Goal: Transaction & Acquisition: Purchase product/service

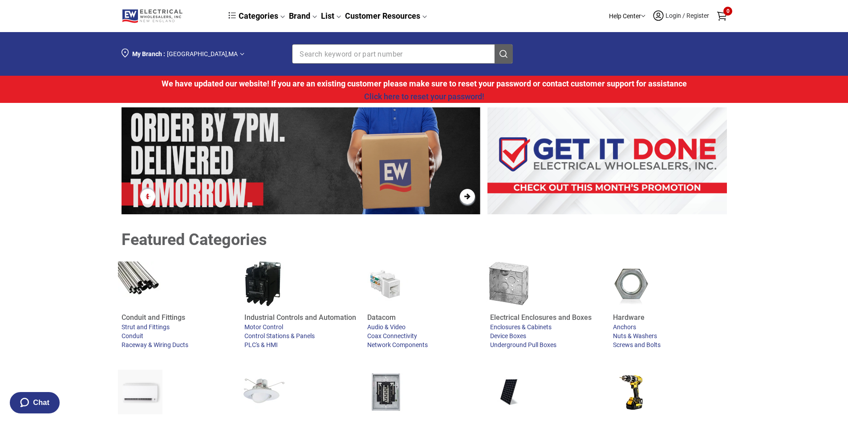
click at [671, 16] on span "Login / Register" at bounding box center [686, 15] width 45 height 7
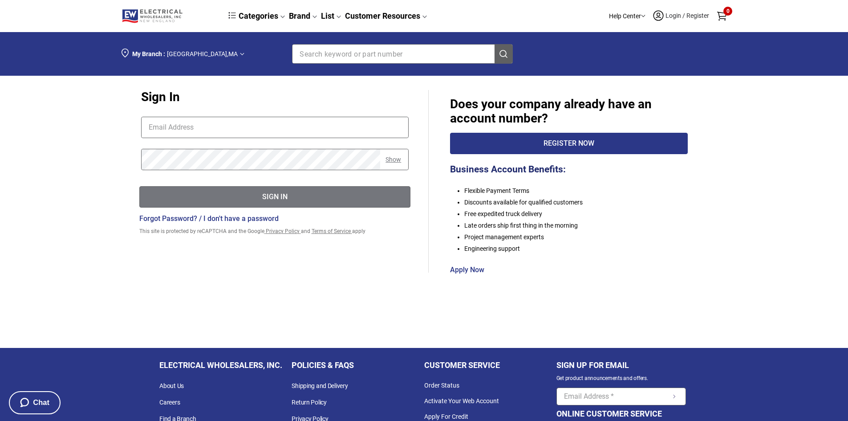
type input "[EMAIL_ADDRESS][DOMAIN_NAME]"
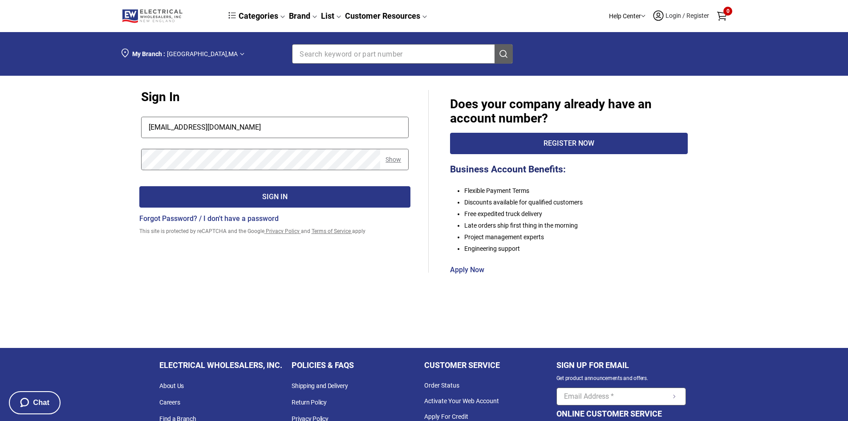
click at [269, 194] on div "Sign In" at bounding box center [275, 196] width 271 height 11
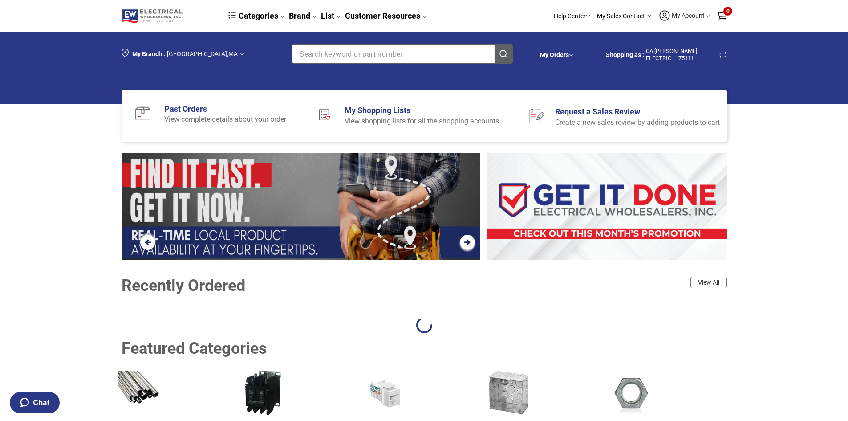
click at [379, 56] on input "Section row" at bounding box center [386, 54] width 188 height 19
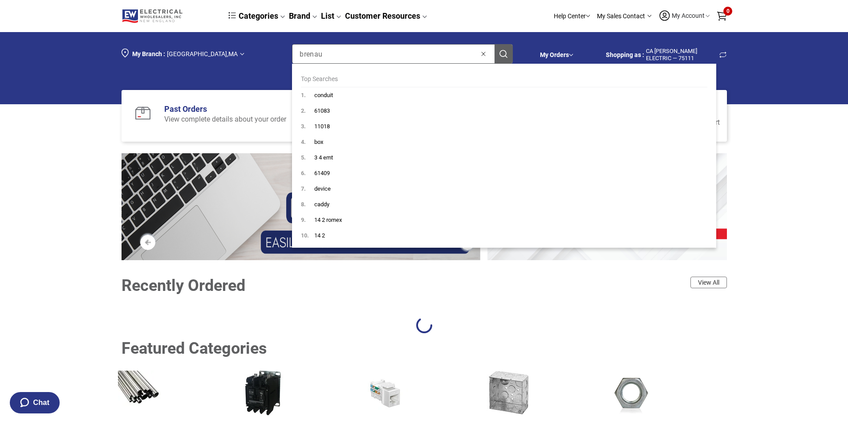
type input "brenau"
